Goal: Task Accomplishment & Management: Manage account settings

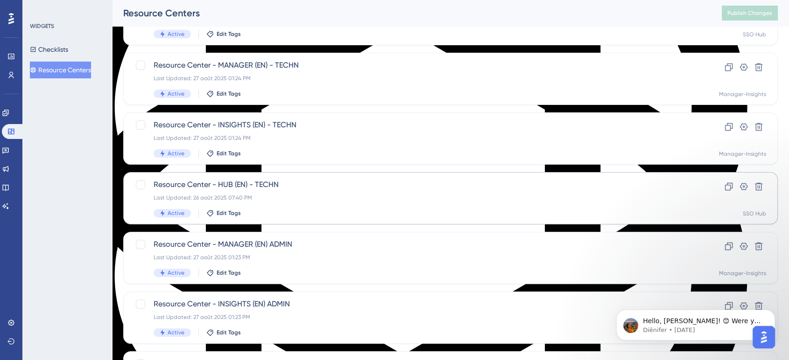
scroll to position [259, 0]
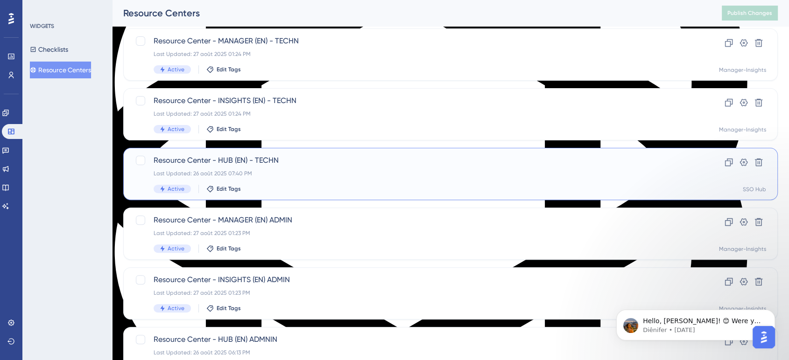
click at [213, 160] on span "Resource Center - HUB (EN) - TECHN" at bounding box center [413, 160] width 519 height 11
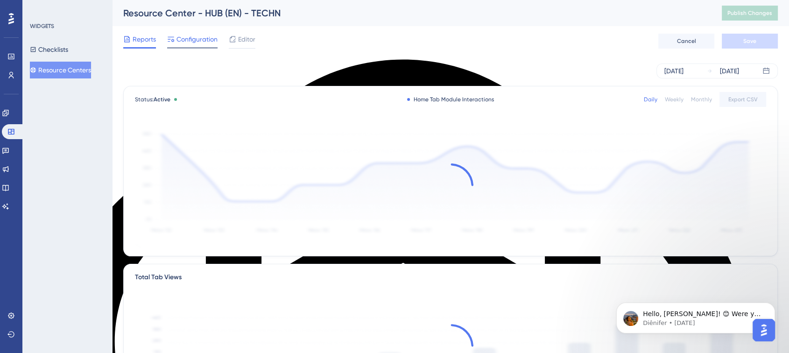
click at [194, 41] on span "Configuration" at bounding box center [196, 39] width 41 height 11
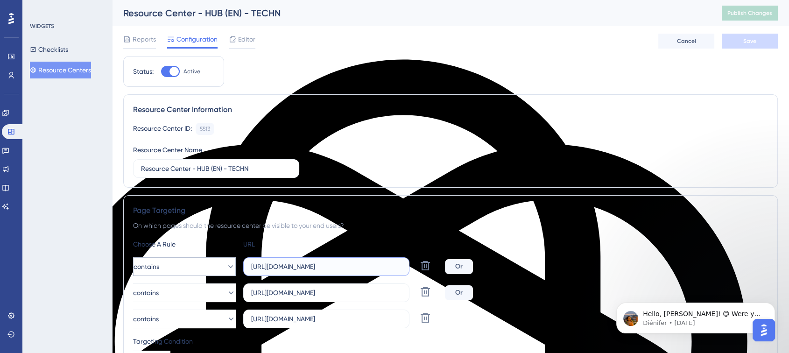
drag, startPoint x: 355, startPoint y: 262, endPoint x: 224, endPoint y: 264, distance: 131.2
click at [224, 264] on div "contains [URL][DOMAIN_NAME] Delete" at bounding box center [287, 266] width 308 height 19
click at [72, 73] on button "Resource Centers" at bounding box center [60, 70] width 61 height 17
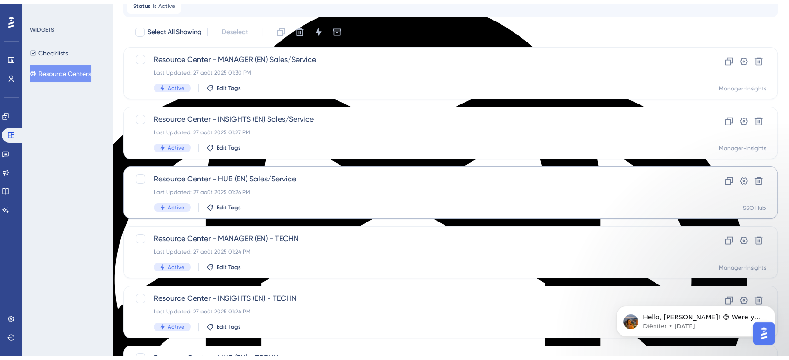
scroll to position [207, 0]
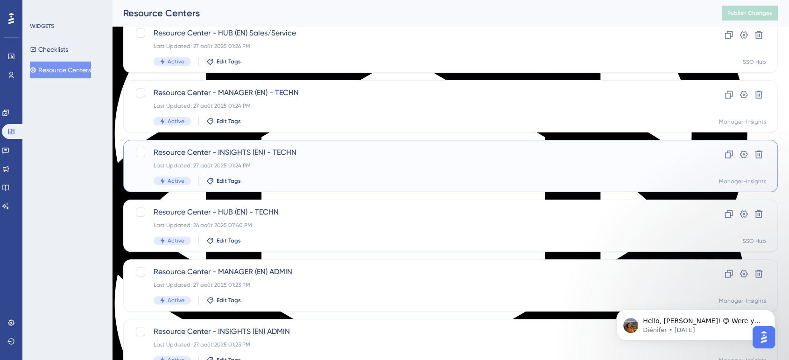
click at [234, 146] on div "Resource Center - INSIGHTS (EN) - TECHN Last Updated: 27 août 2025 01:24 PM Act…" at bounding box center [450, 166] width 655 height 52
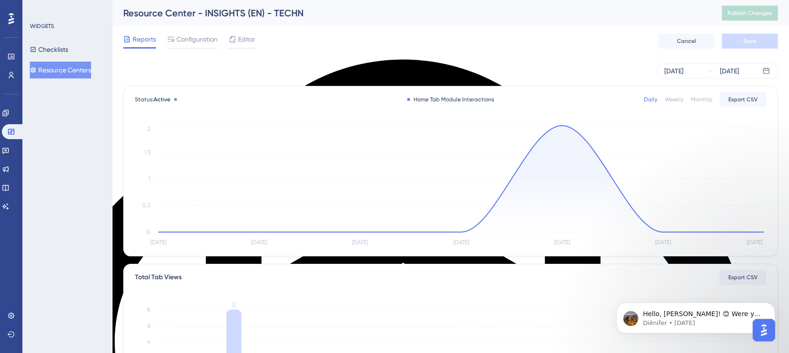
click at [49, 70] on button "Resource Centers" at bounding box center [60, 70] width 61 height 17
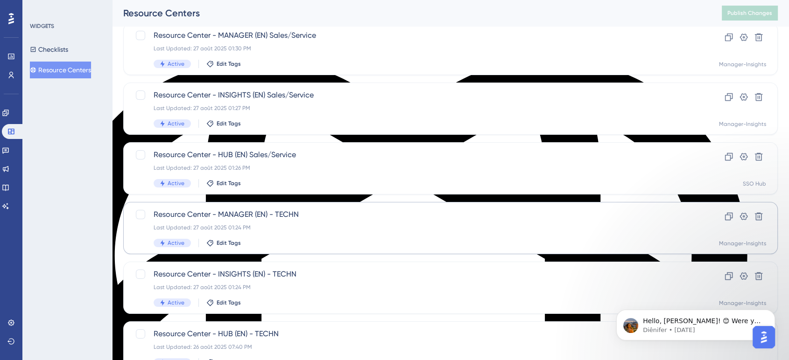
scroll to position [104, 0]
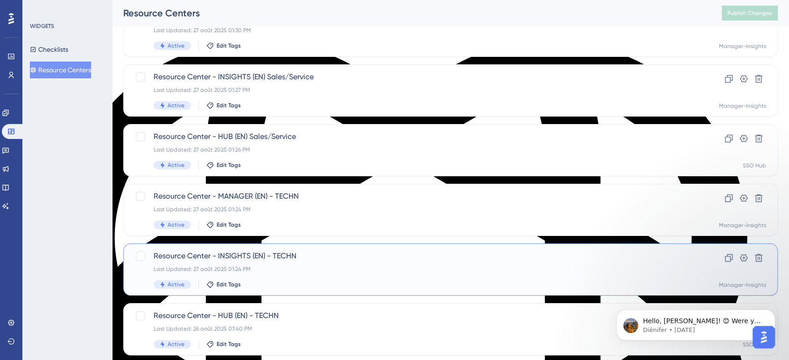
click at [267, 251] on span "Resource Center - INSIGHTS (EN) - TECHN" at bounding box center [413, 256] width 519 height 11
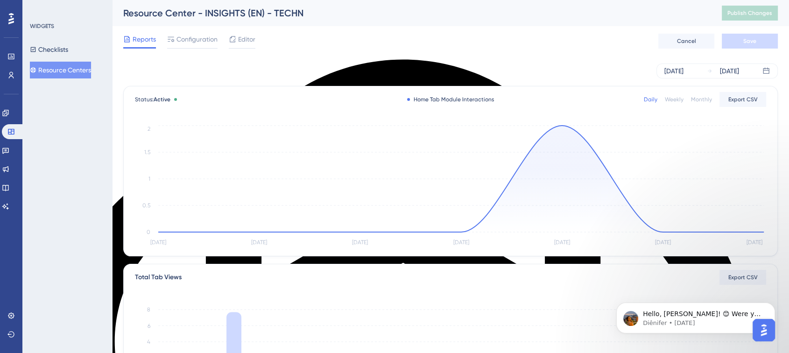
click at [58, 69] on button "Resource Centers" at bounding box center [60, 70] width 61 height 17
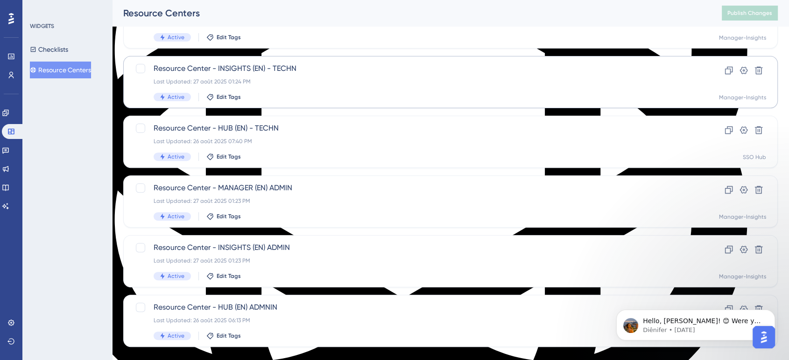
scroll to position [308, 0]
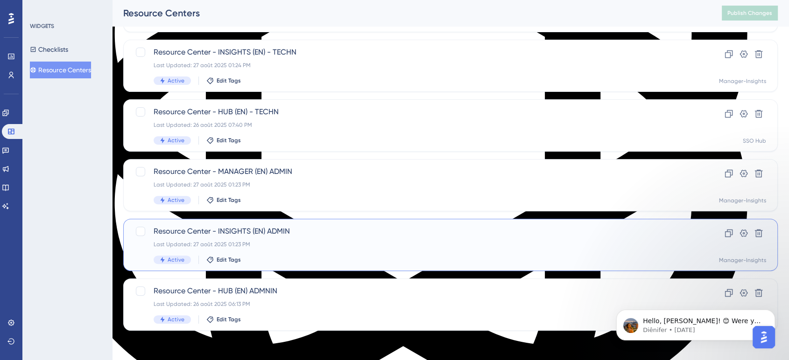
click at [225, 221] on div "Resource Center - INSIGHTS (EN) ADMIN Last Updated: 27 août 2025 01:23 PM Activ…" at bounding box center [450, 245] width 655 height 52
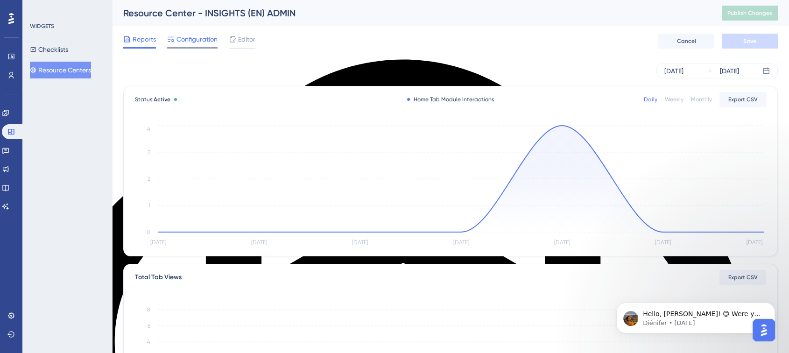
click at [213, 35] on span "Configuration" at bounding box center [196, 39] width 41 height 11
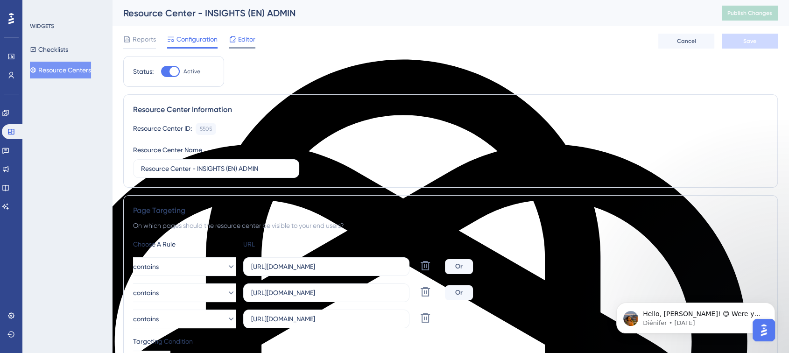
click at [246, 39] on span "Editor" at bounding box center [246, 39] width 17 height 11
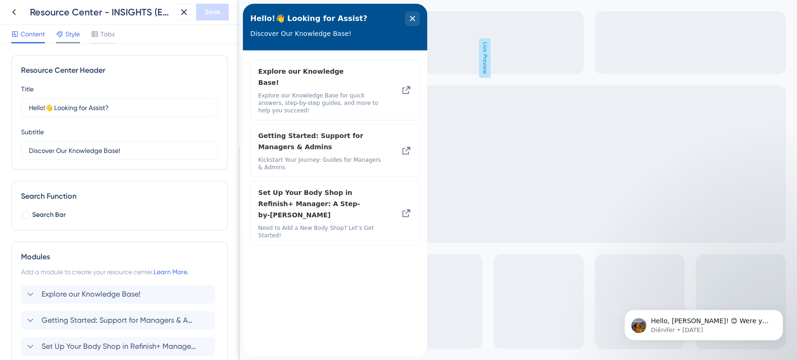
click at [68, 34] on span "Style" at bounding box center [72, 33] width 14 height 11
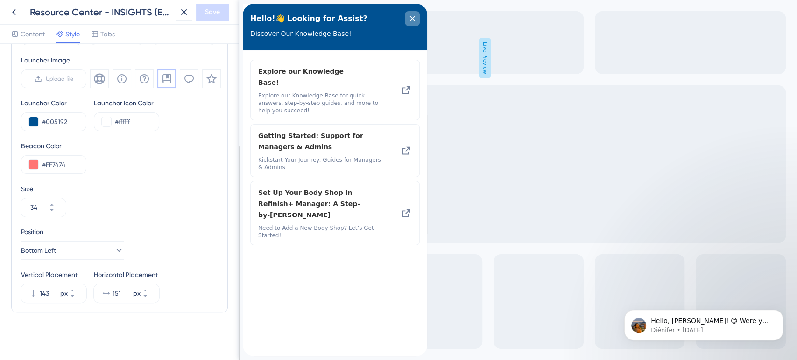
click at [411, 15] on div "close resource center" at bounding box center [412, 18] width 15 height 15
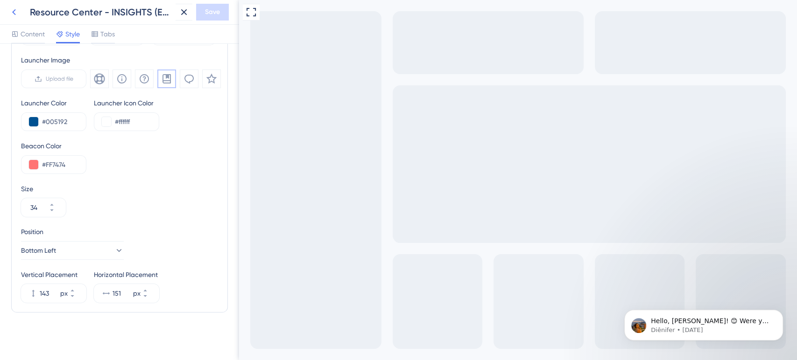
click at [13, 12] on icon at bounding box center [14, 12] width 4 height 6
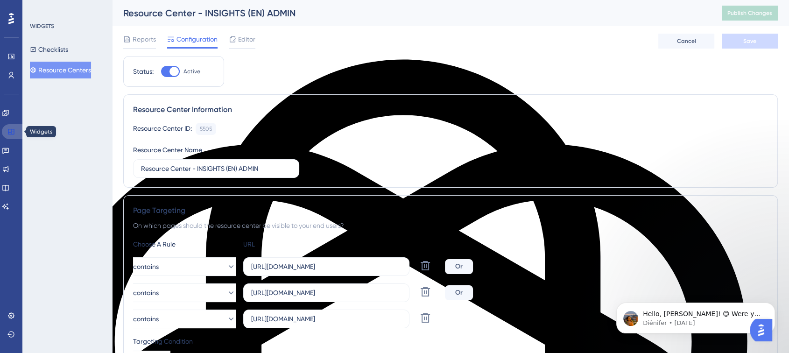
click at [4, 134] on link at bounding box center [13, 131] width 22 height 15
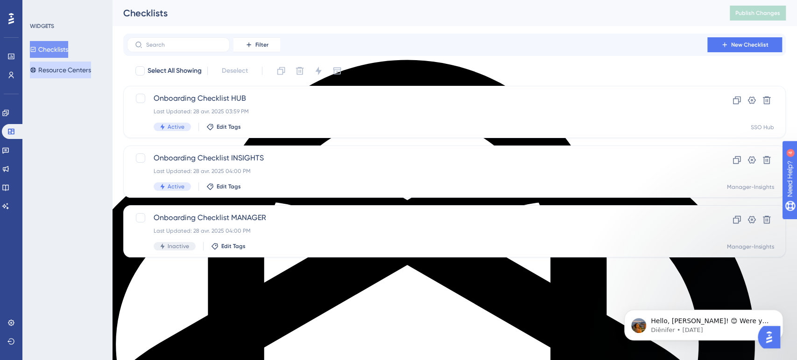
click at [59, 68] on button "Resource Centers" at bounding box center [60, 70] width 61 height 17
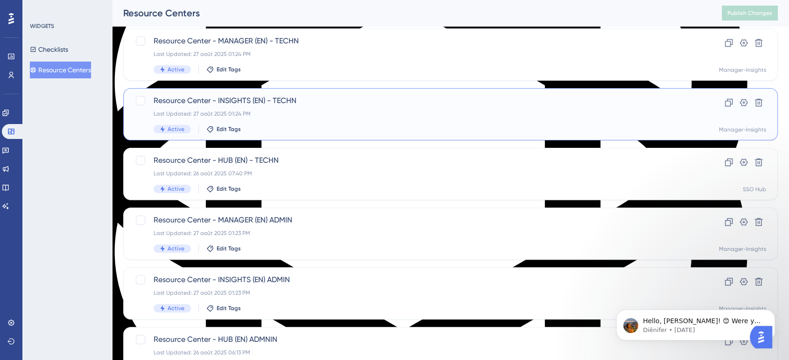
click at [227, 96] on span "Resource Center - INSIGHTS (EN) - TECHN" at bounding box center [413, 100] width 519 height 11
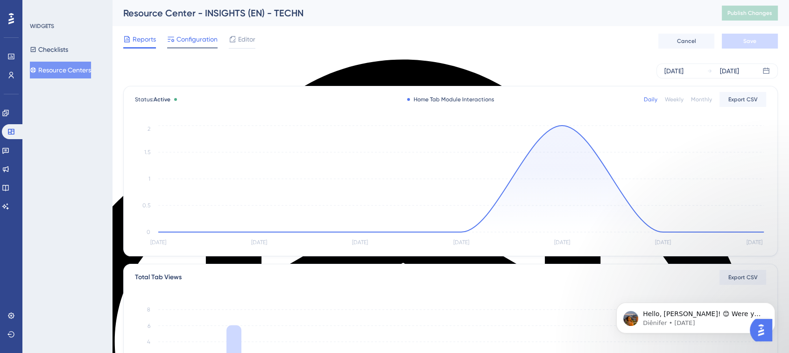
click at [207, 37] on span "Configuration" at bounding box center [196, 39] width 41 height 11
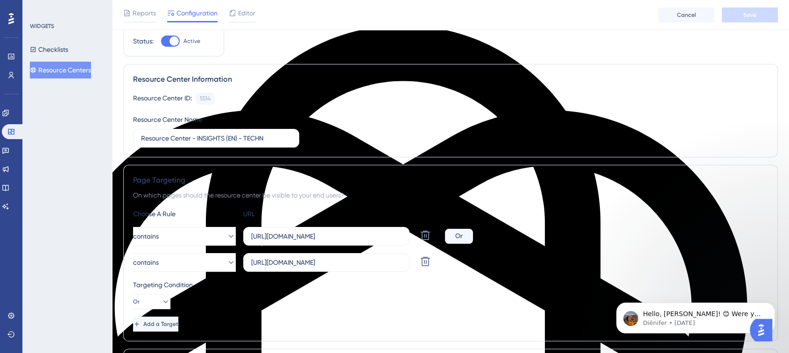
scroll to position [104, 0]
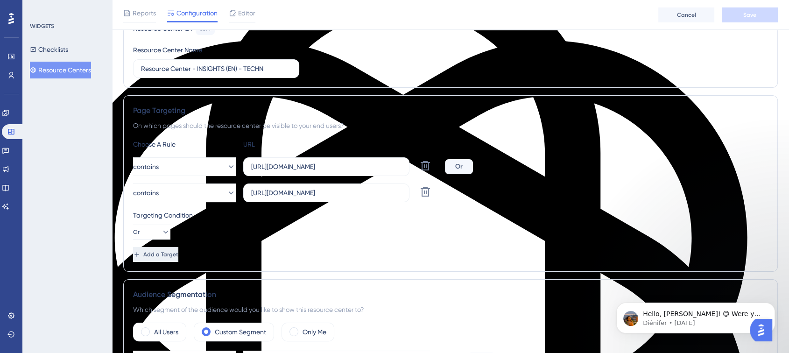
click at [162, 251] on span "Add a Target" at bounding box center [160, 254] width 35 height 7
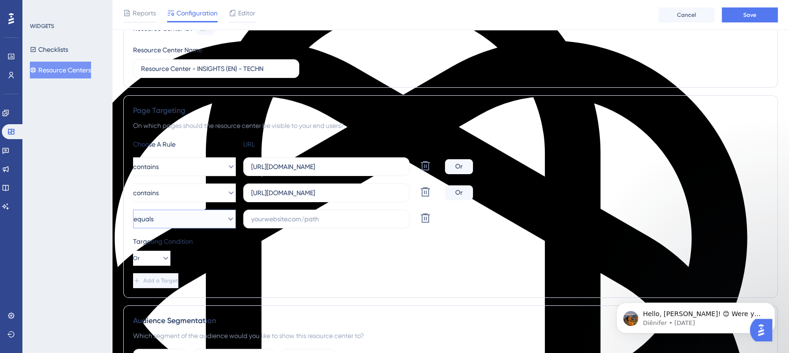
click at [208, 217] on button "equals" at bounding box center [184, 219] width 103 height 19
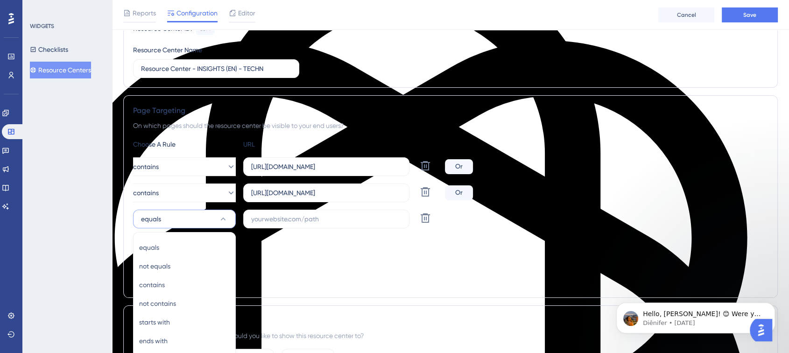
scroll to position [230, 0]
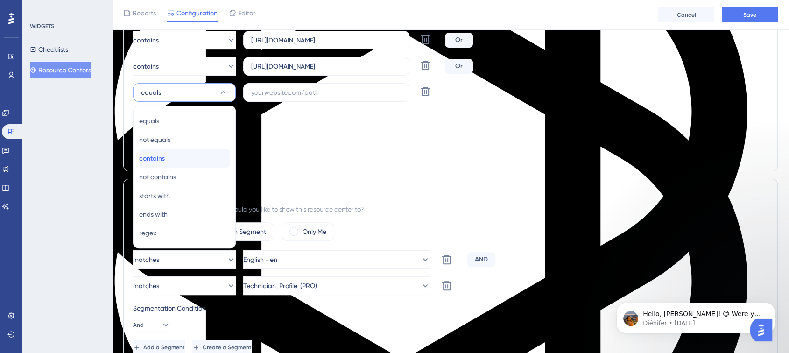
click at [178, 159] on div "contains contains" at bounding box center [184, 158] width 91 height 19
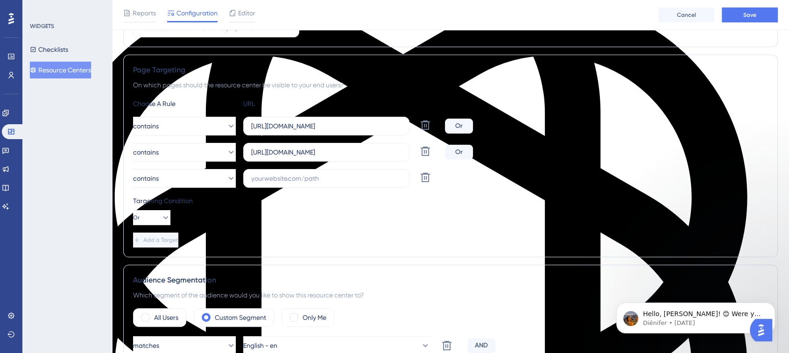
scroll to position [127, 0]
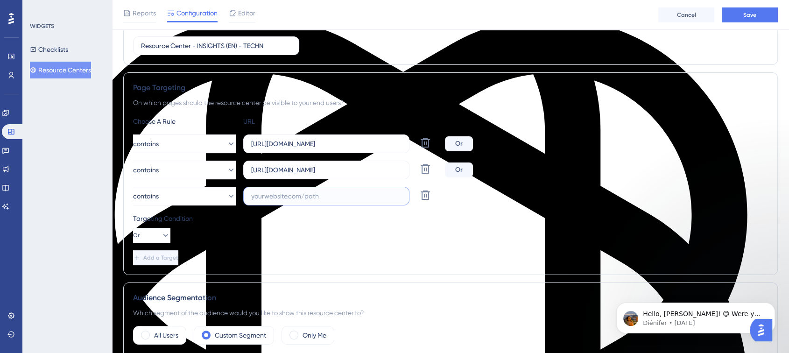
click at [261, 193] on input "text" at bounding box center [326, 196] width 150 height 10
paste input "[URL][DOMAIN_NAME]"
type input "[URL][DOMAIN_NAME]"
click at [742, 16] on button "Save" at bounding box center [750, 14] width 56 height 15
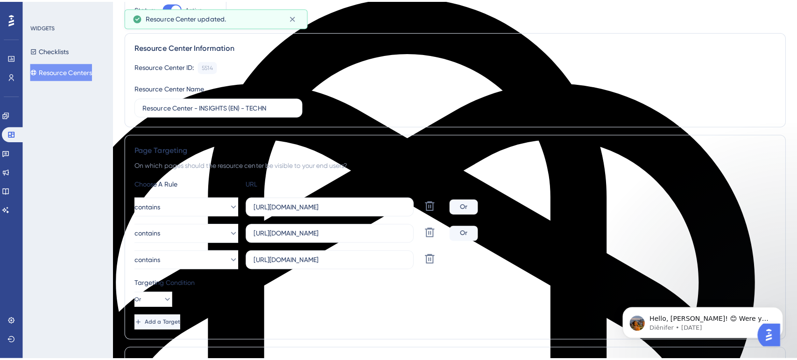
scroll to position [0, 0]
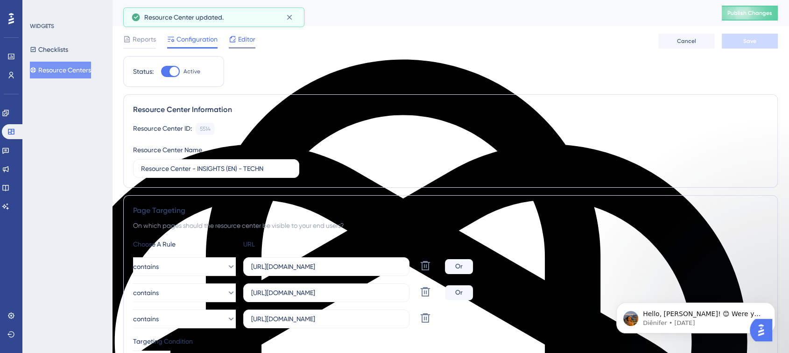
click at [240, 41] on span "Editor" at bounding box center [246, 39] width 17 height 11
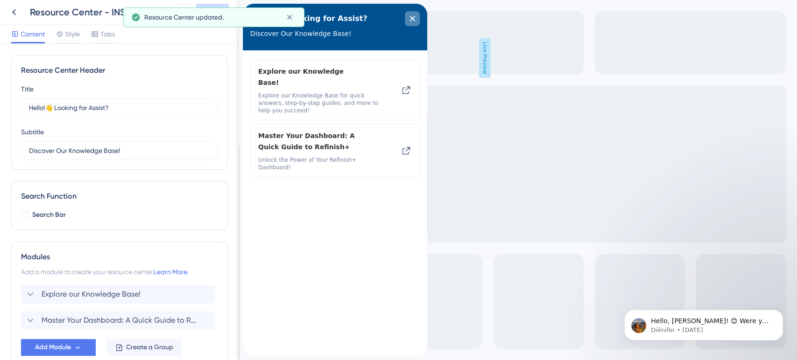
click at [413, 21] on icon "close resource center" at bounding box center [412, 19] width 6 height 6
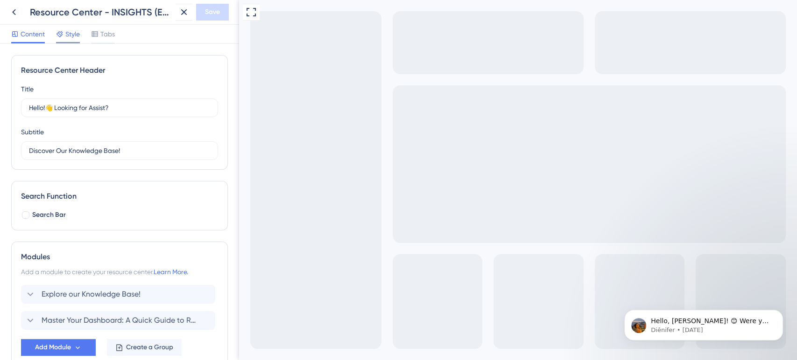
click at [78, 37] on span "Style" at bounding box center [72, 33] width 14 height 11
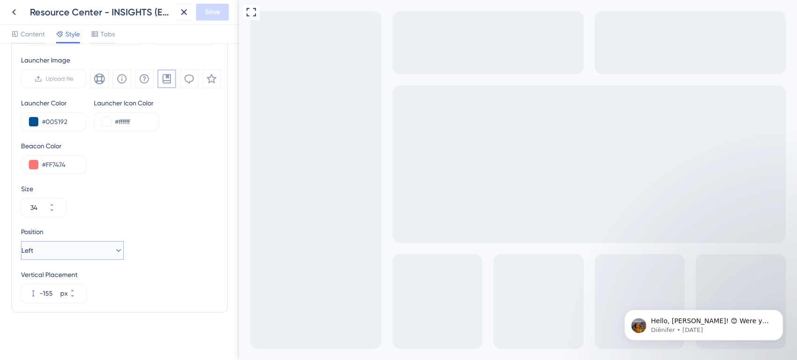
click at [86, 257] on button "Left" at bounding box center [72, 250] width 103 height 19
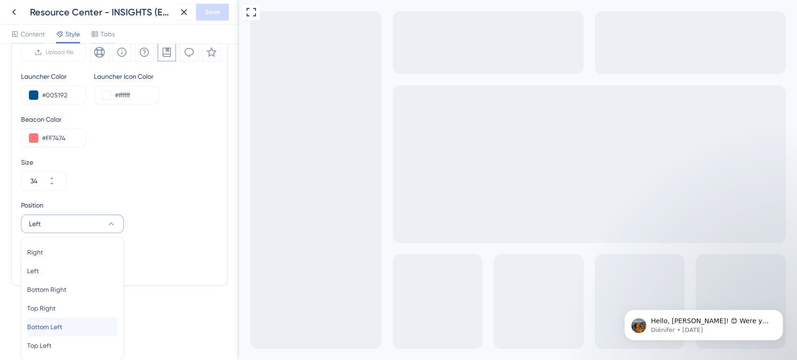
click at [62, 325] on span "Bottom Left" at bounding box center [44, 327] width 35 height 11
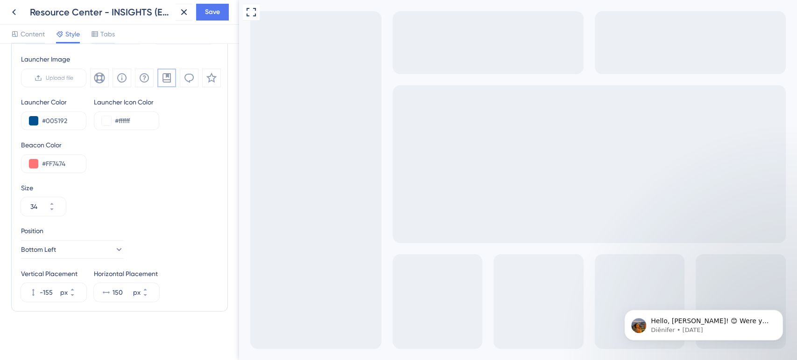
scroll to position [310, 0]
click at [54, 289] on input "-155" at bounding box center [49, 293] width 19 height 11
type input "143"
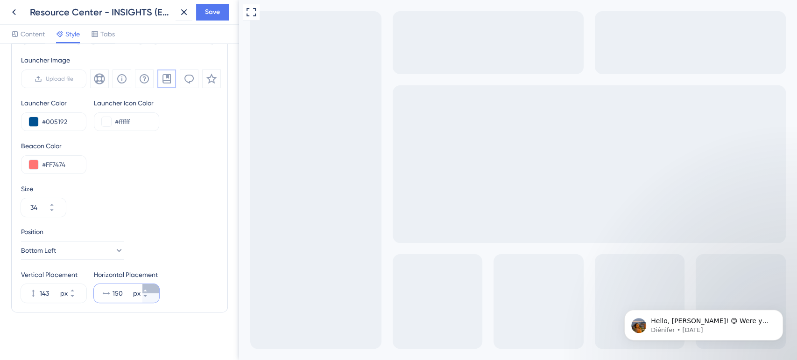
click at [155, 284] on button "150 px" at bounding box center [150, 288] width 17 height 9
type input "151"
click at [210, 12] on span "Save" at bounding box center [212, 12] width 15 height 11
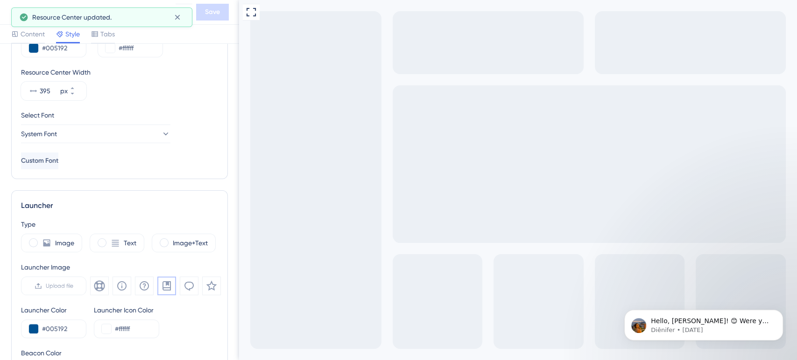
scroll to position [0, 0]
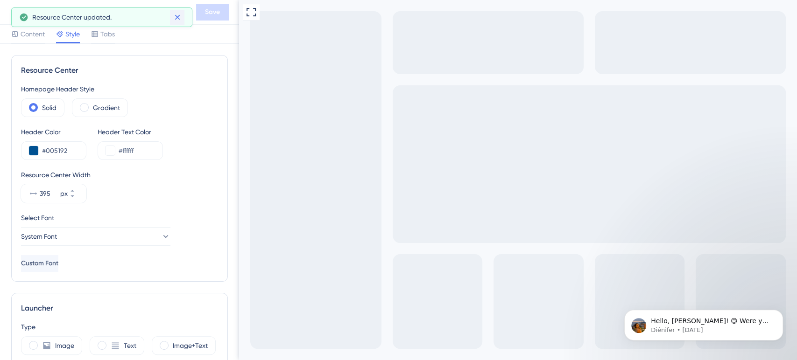
click at [181, 18] on icon at bounding box center [177, 17] width 9 height 9
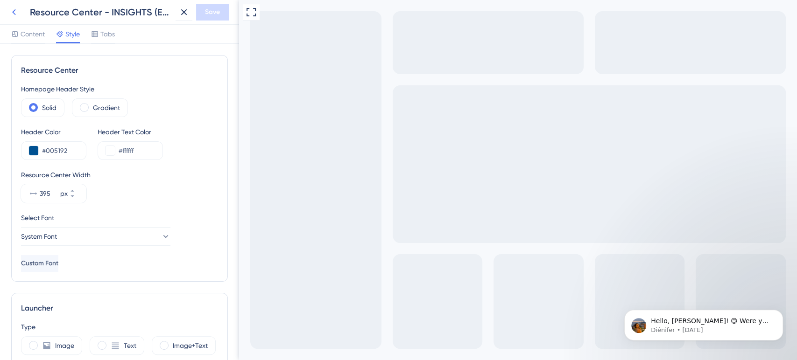
click at [10, 9] on icon at bounding box center [13, 12] width 11 height 11
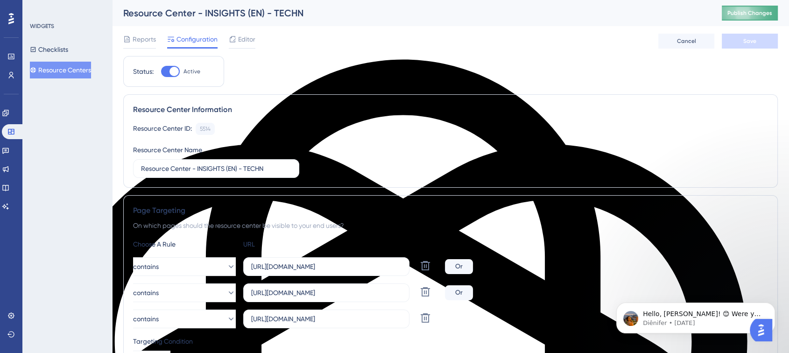
click at [750, 14] on span "Publish Changes" at bounding box center [749, 12] width 45 height 7
click at [49, 72] on button "Resource Centers" at bounding box center [60, 70] width 61 height 17
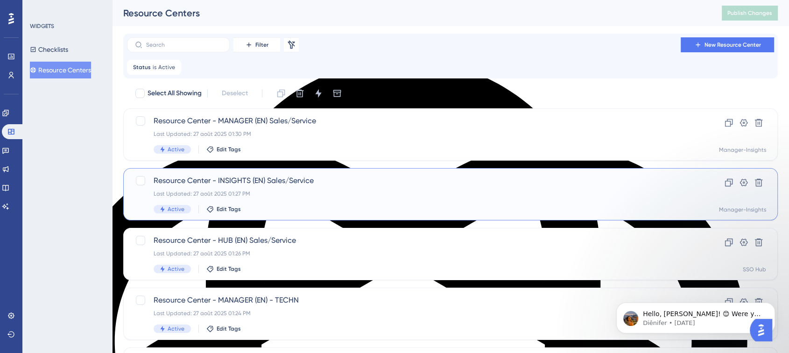
click at [257, 181] on span "Resource Center - INSIGHTS (EN) Sales/Service" at bounding box center [413, 180] width 519 height 11
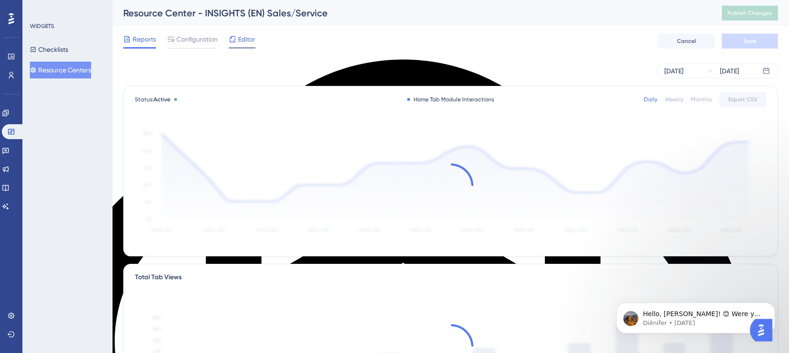
click at [235, 36] on icon at bounding box center [233, 39] width 6 height 6
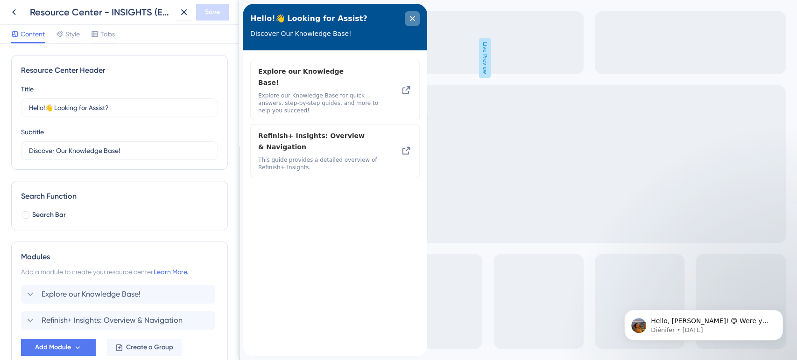
click at [414, 18] on icon "close resource center" at bounding box center [412, 19] width 6 height 6
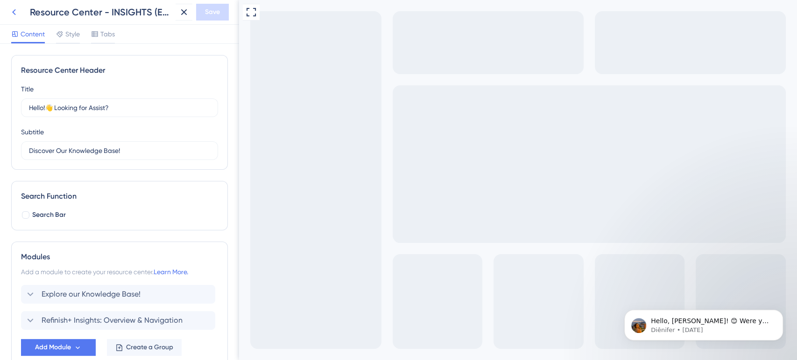
click at [15, 14] on icon at bounding box center [13, 12] width 11 height 11
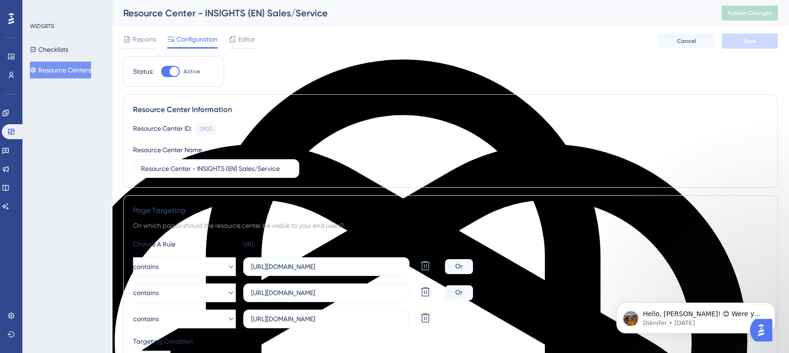
click at [67, 72] on button "Resource Centers" at bounding box center [60, 70] width 61 height 17
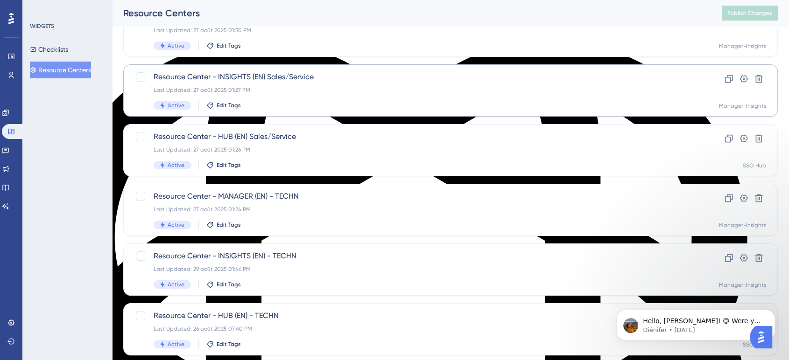
scroll to position [155, 0]
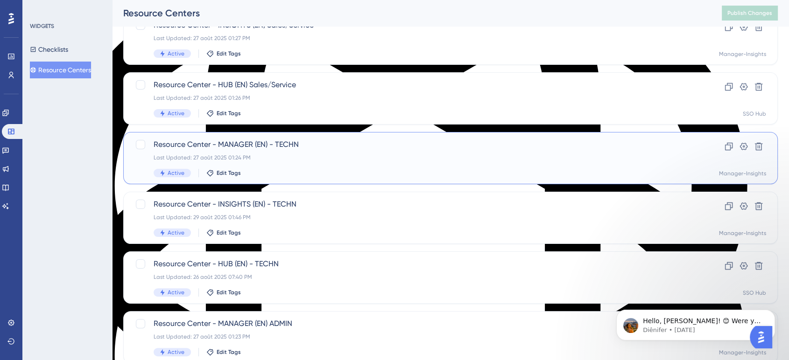
click at [218, 147] on span "Resource Center - MANAGER (EN) - TECHN" at bounding box center [413, 144] width 519 height 11
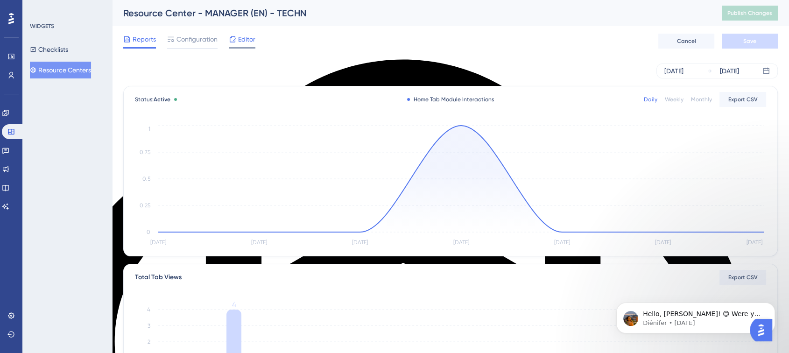
click at [233, 42] on icon at bounding box center [233, 39] width 6 height 6
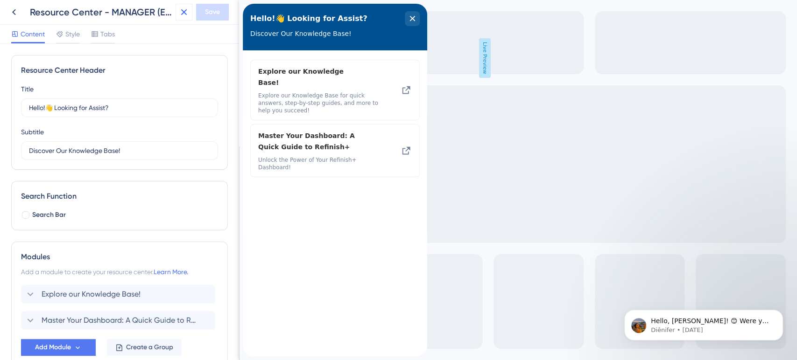
click at [186, 15] on icon at bounding box center [183, 12] width 11 height 11
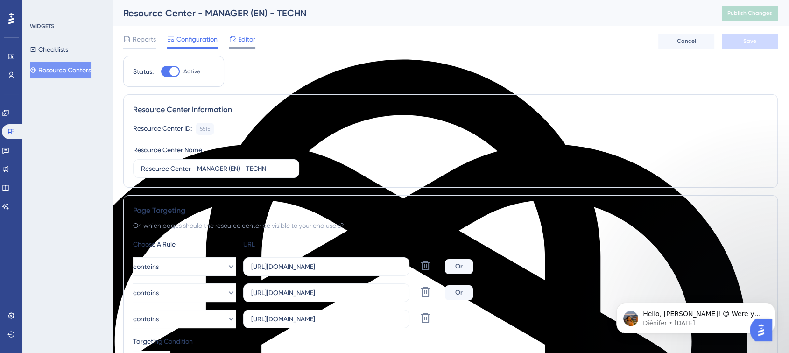
click at [246, 34] on span "Editor" at bounding box center [246, 39] width 17 height 11
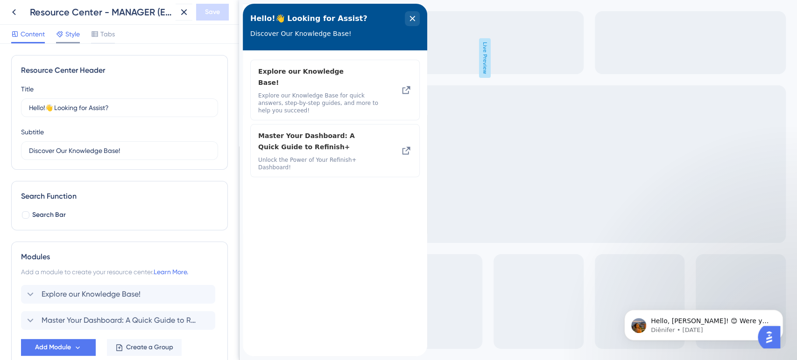
click at [73, 34] on span "Style" at bounding box center [72, 33] width 14 height 11
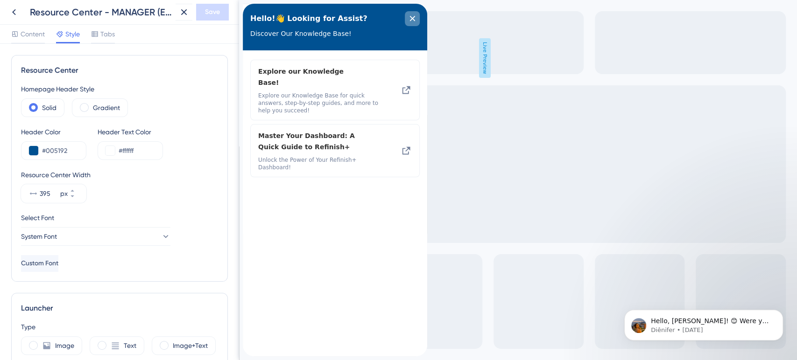
drag, startPoint x: 417, startPoint y: 21, endPoint x: 425, endPoint y: 21, distance: 8.4
click at [416, 21] on div "close resource center" at bounding box center [412, 18] width 15 height 15
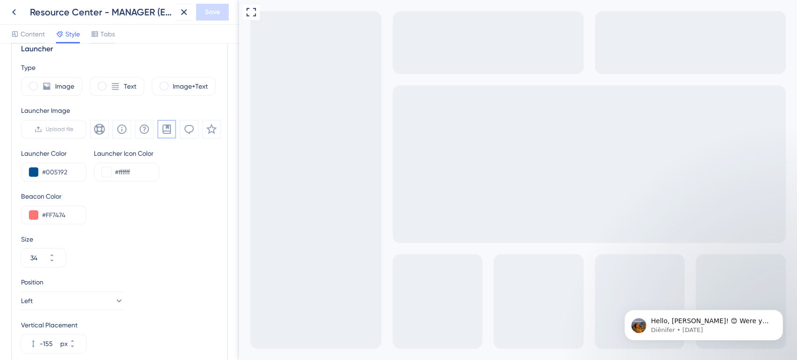
scroll to position [310, 0]
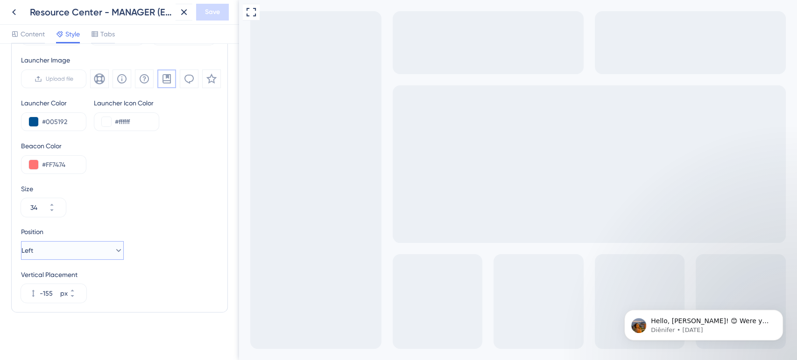
click at [84, 254] on button "Left" at bounding box center [72, 250] width 103 height 19
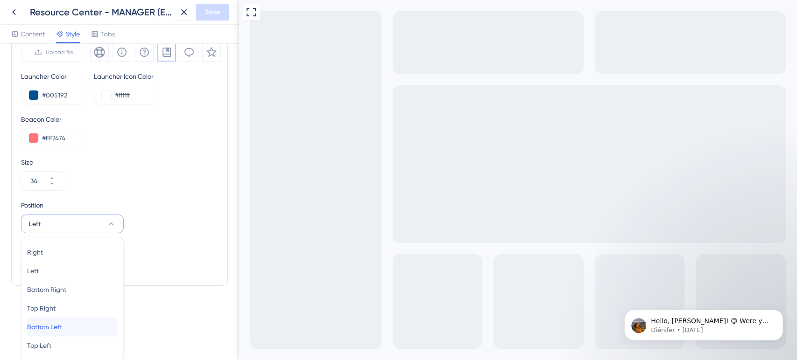
click at [61, 323] on span "Bottom Left" at bounding box center [44, 327] width 35 height 11
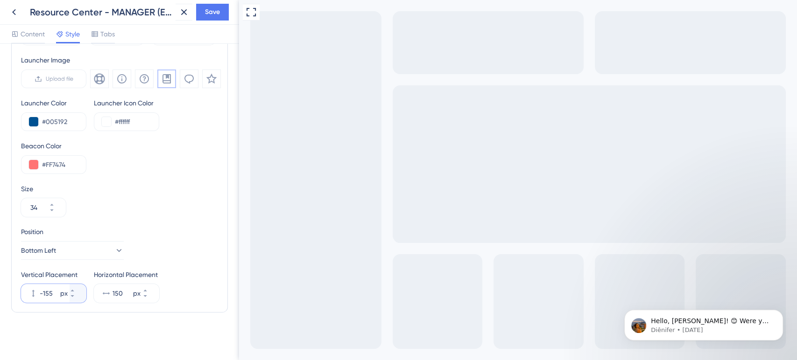
drag, startPoint x: 51, startPoint y: 295, endPoint x: 29, endPoint y: 294, distance: 21.5
click at [29, 294] on div "-155 px" at bounding box center [45, 293] width 49 height 19
type input "12"
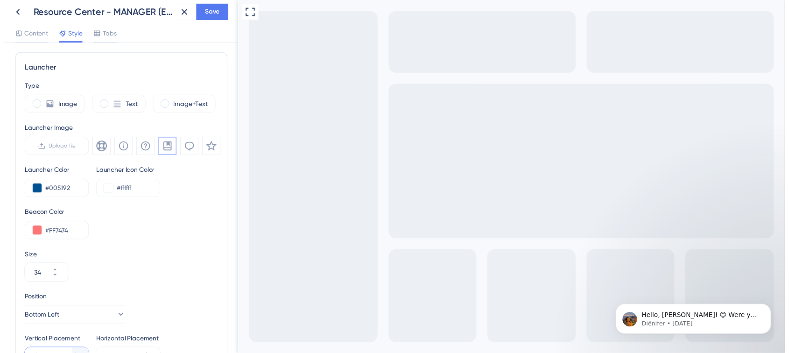
scroll to position [155, 0]
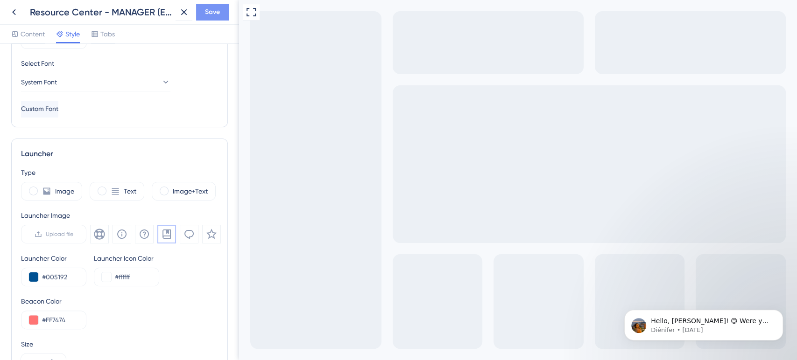
click at [206, 8] on span "Save" at bounding box center [212, 12] width 15 height 11
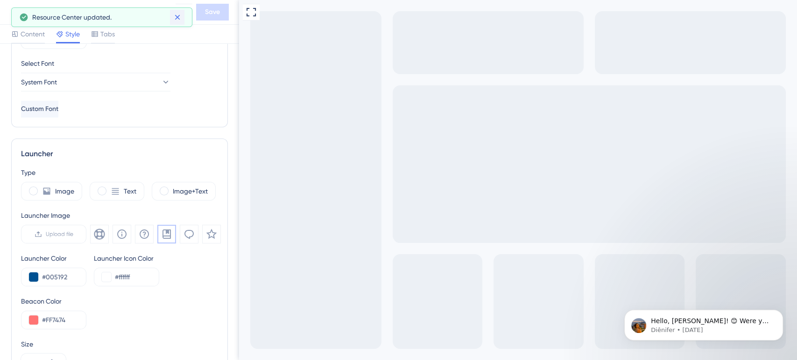
click at [180, 15] on icon at bounding box center [177, 17] width 9 height 9
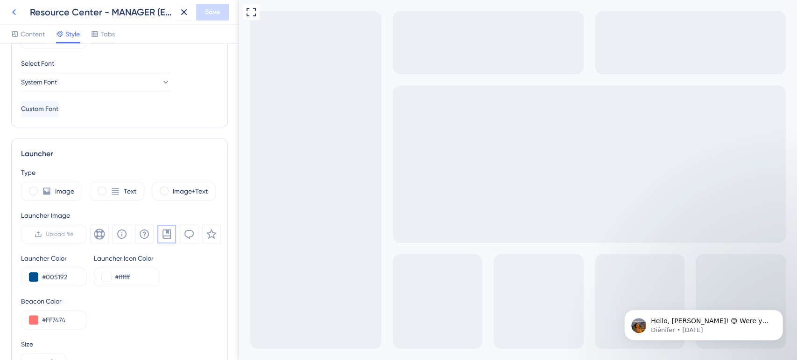
click at [14, 8] on icon at bounding box center [13, 12] width 11 height 11
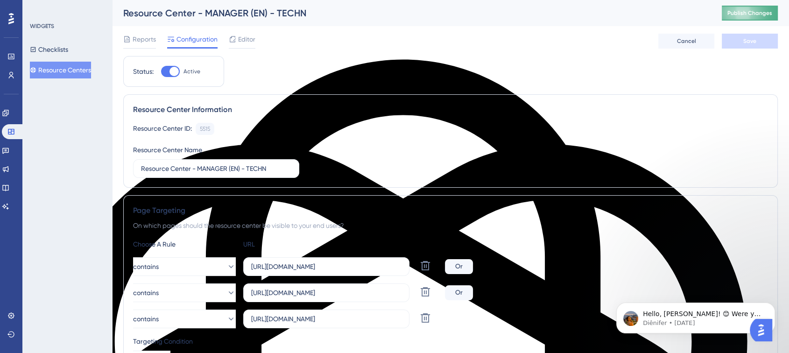
click at [745, 17] on button "Publish Changes" at bounding box center [750, 13] width 56 height 15
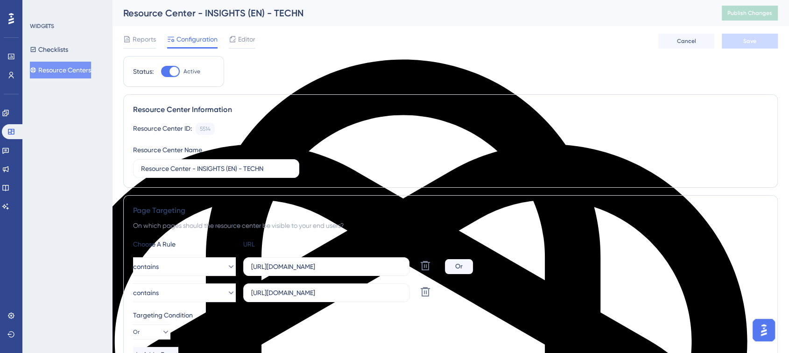
click at [71, 70] on button "Resource Centers" at bounding box center [60, 70] width 61 height 17
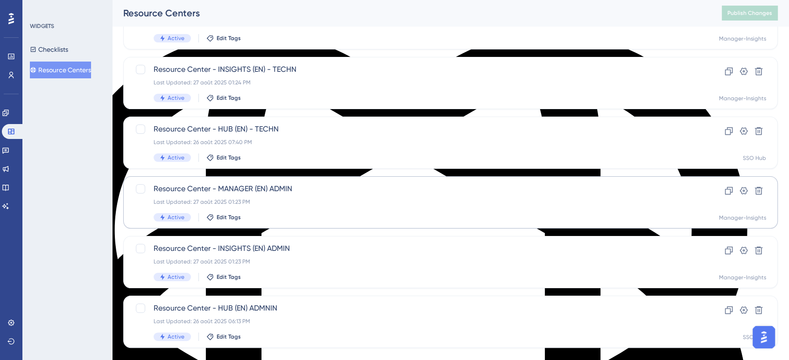
scroll to position [128, 0]
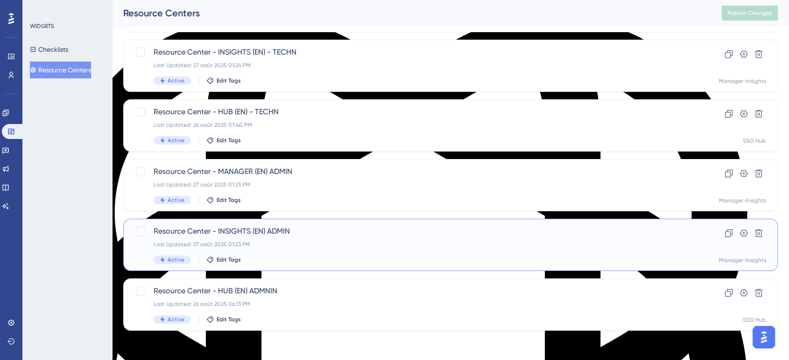
click at [232, 232] on span "Resource Center - INSIGHTS (EN) ADMIN" at bounding box center [413, 231] width 519 height 11
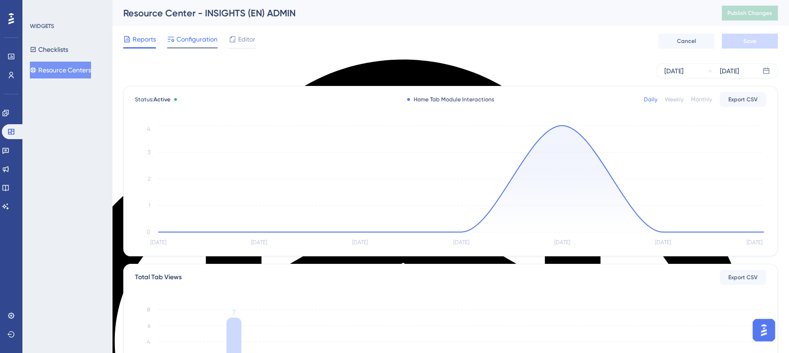
click at [183, 40] on span "Configuration" at bounding box center [196, 39] width 41 height 11
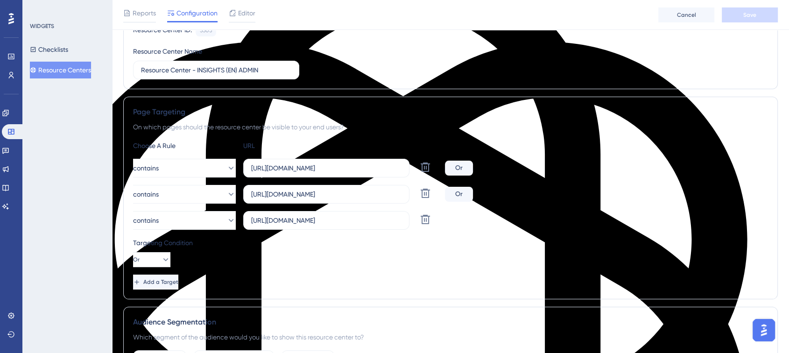
scroll to position [104, 0]
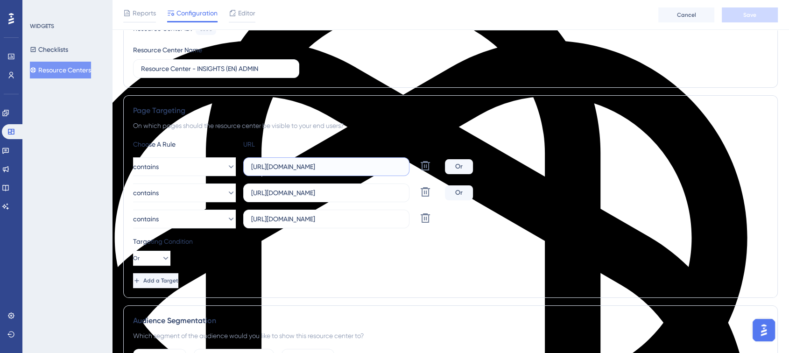
click at [304, 165] on input "[URL][DOMAIN_NAME]" at bounding box center [326, 167] width 150 height 10
click at [247, 15] on span "Editor" at bounding box center [246, 12] width 17 height 11
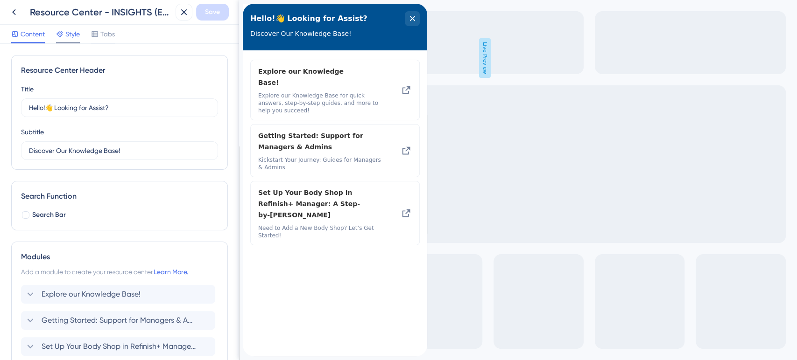
click at [77, 32] on span "Style" at bounding box center [72, 33] width 14 height 11
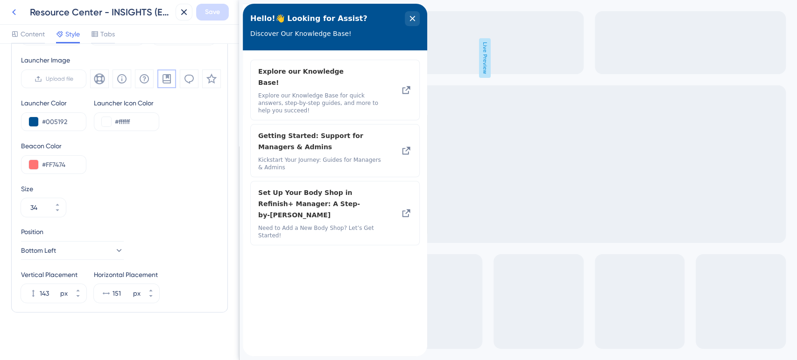
click at [11, 12] on icon at bounding box center [13, 12] width 11 height 11
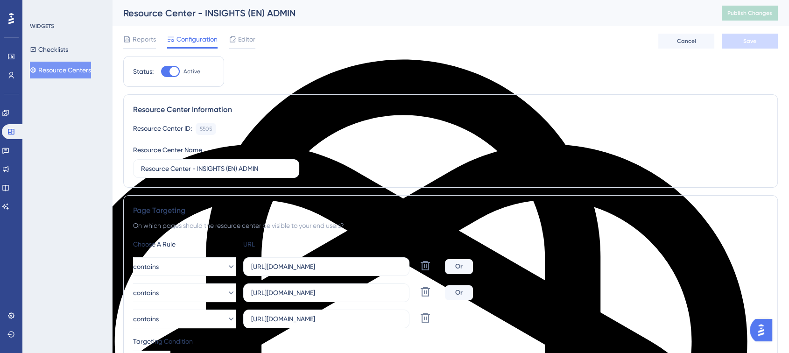
click at [77, 67] on button "Resource Centers" at bounding box center [60, 70] width 61 height 17
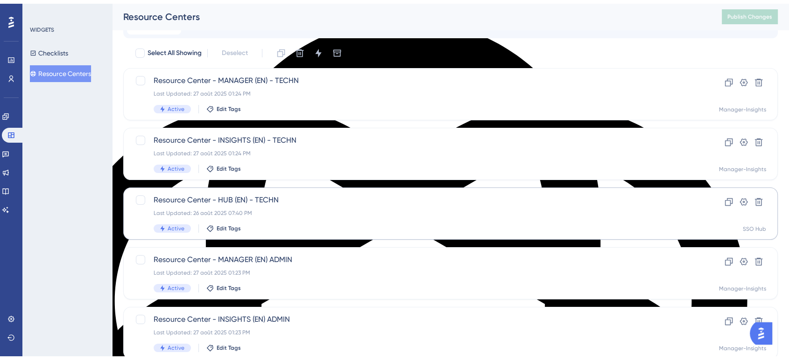
scroll to position [128, 0]
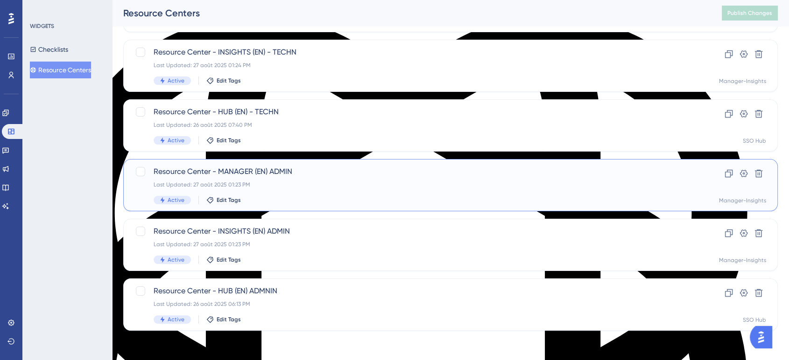
click at [274, 166] on span "Resource Center - MANAGER (EN) ADMIN" at bounding box center [413, 171] width 519 height 11
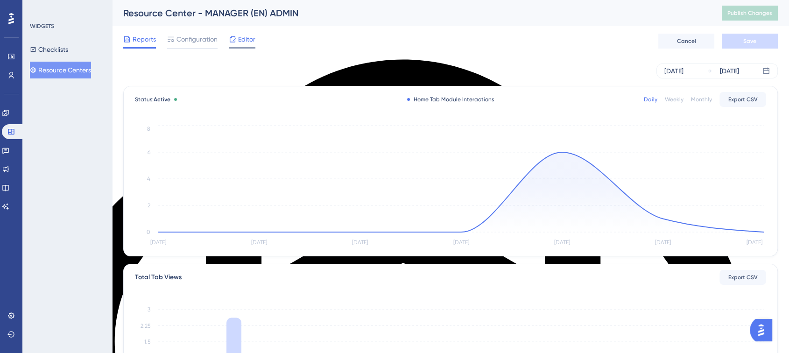
click at [243, 40] on span "Editor" at bounding box center [246, 39] width 17 height 11
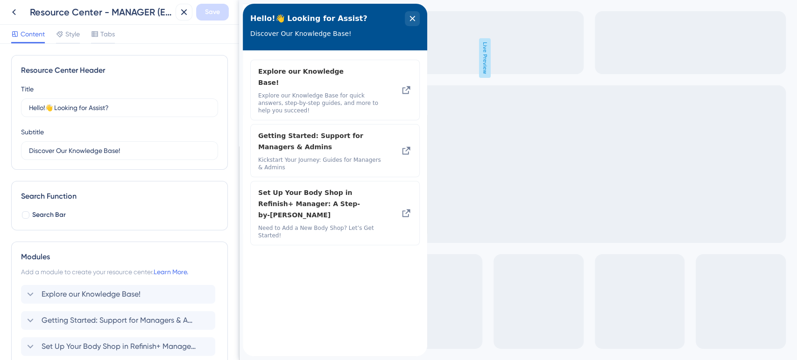
click at [77, 25] on div "Content Style Tabs" at bounding box center [119, 34] width 239 height 19
click at [74, 33] on span "Style" at bounding box center [72, 33] width 14 height 11
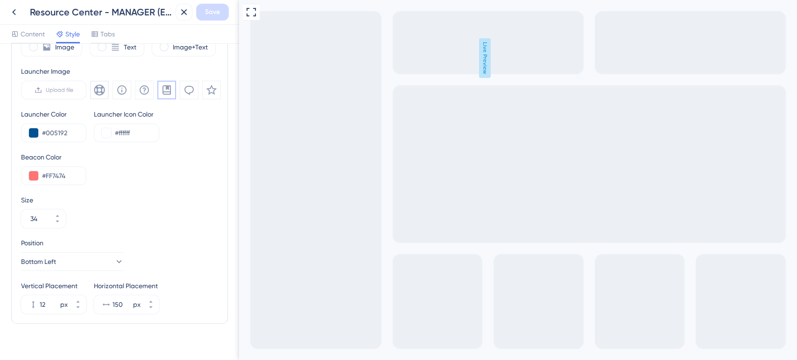
scroll to position [310, 0]
